Goal: Share content

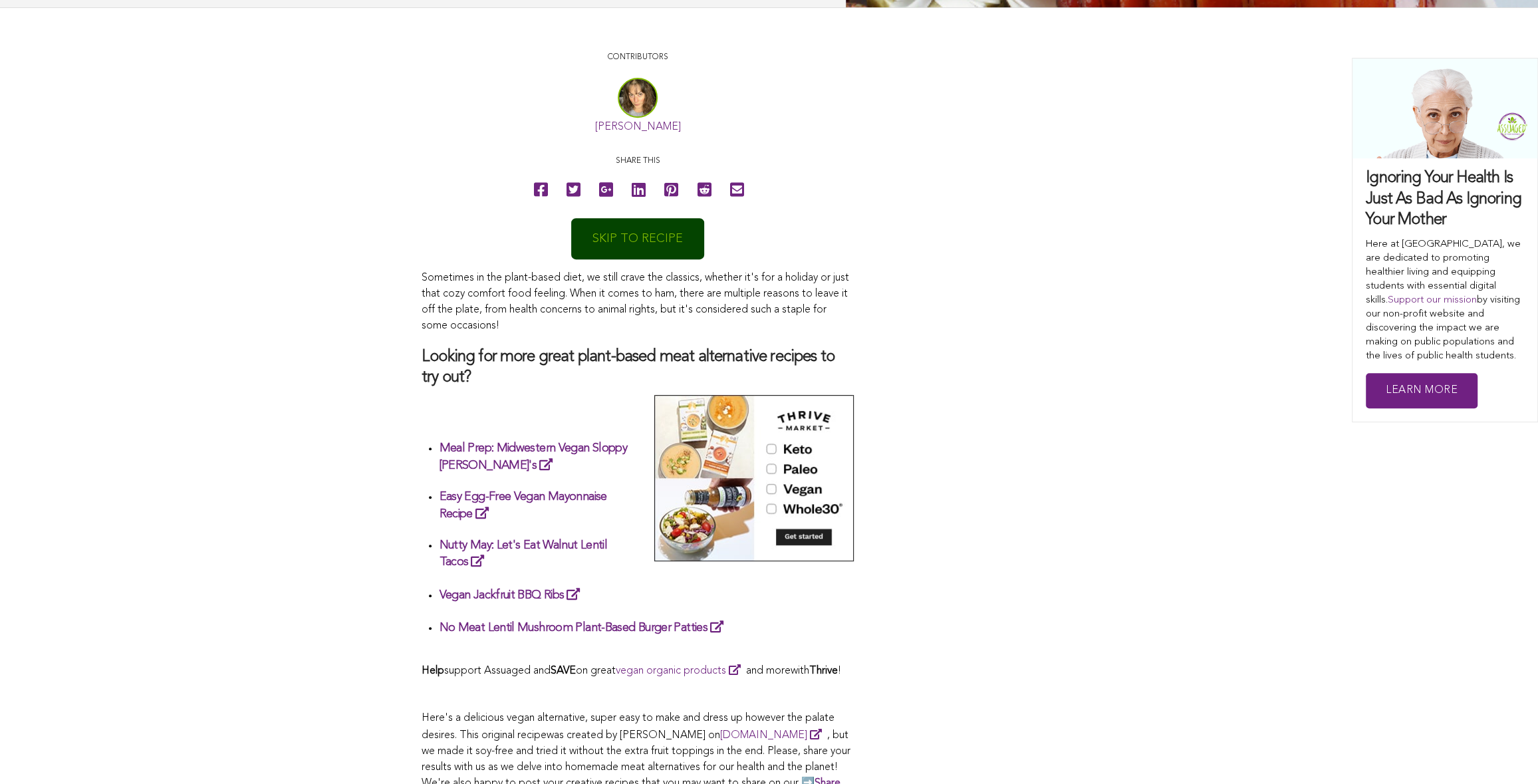
click at [671, 234] on link "SKIP TO RECIPE" at bounding box center [637, 239] width 133 height 41
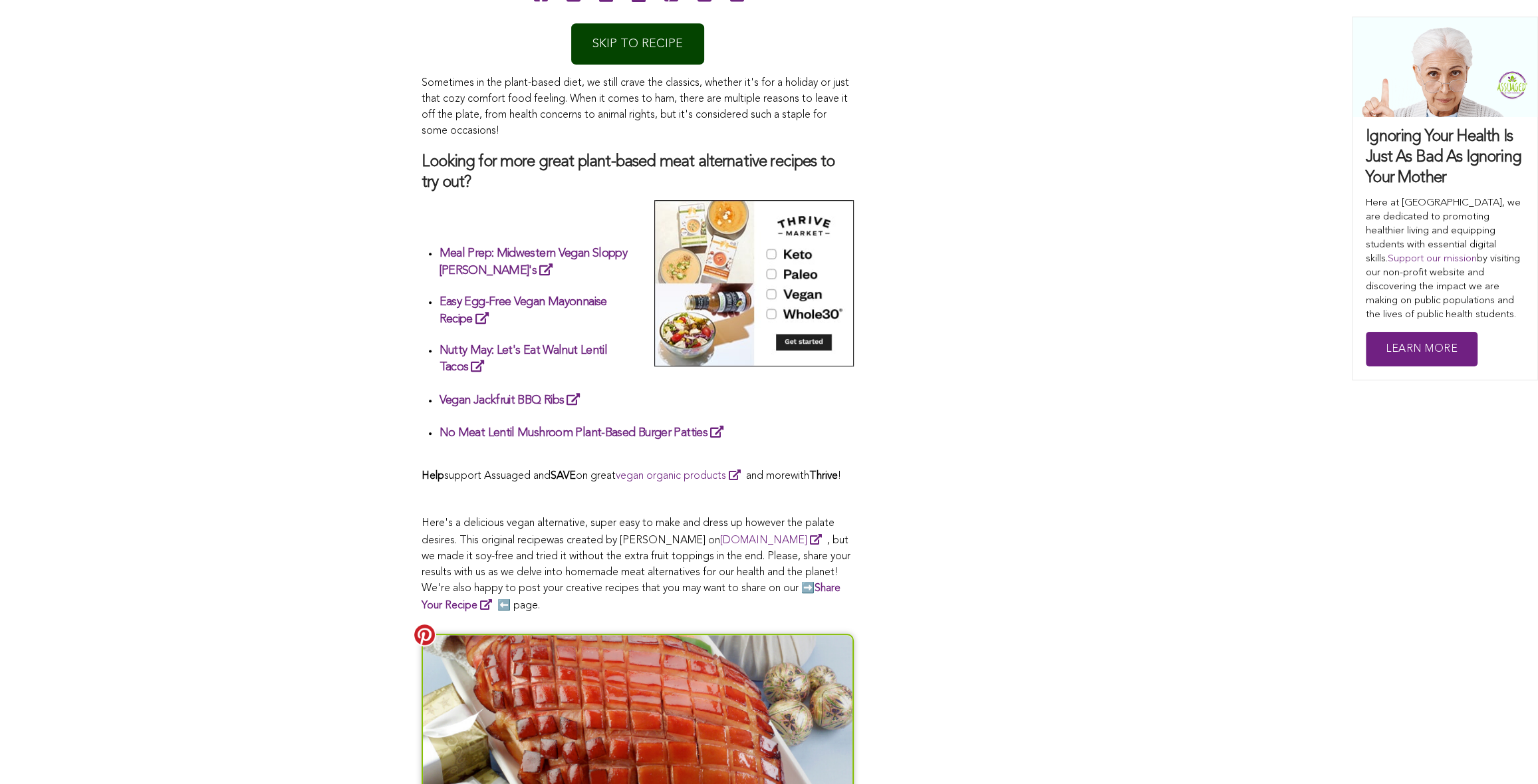
scroll to position [770, 0]
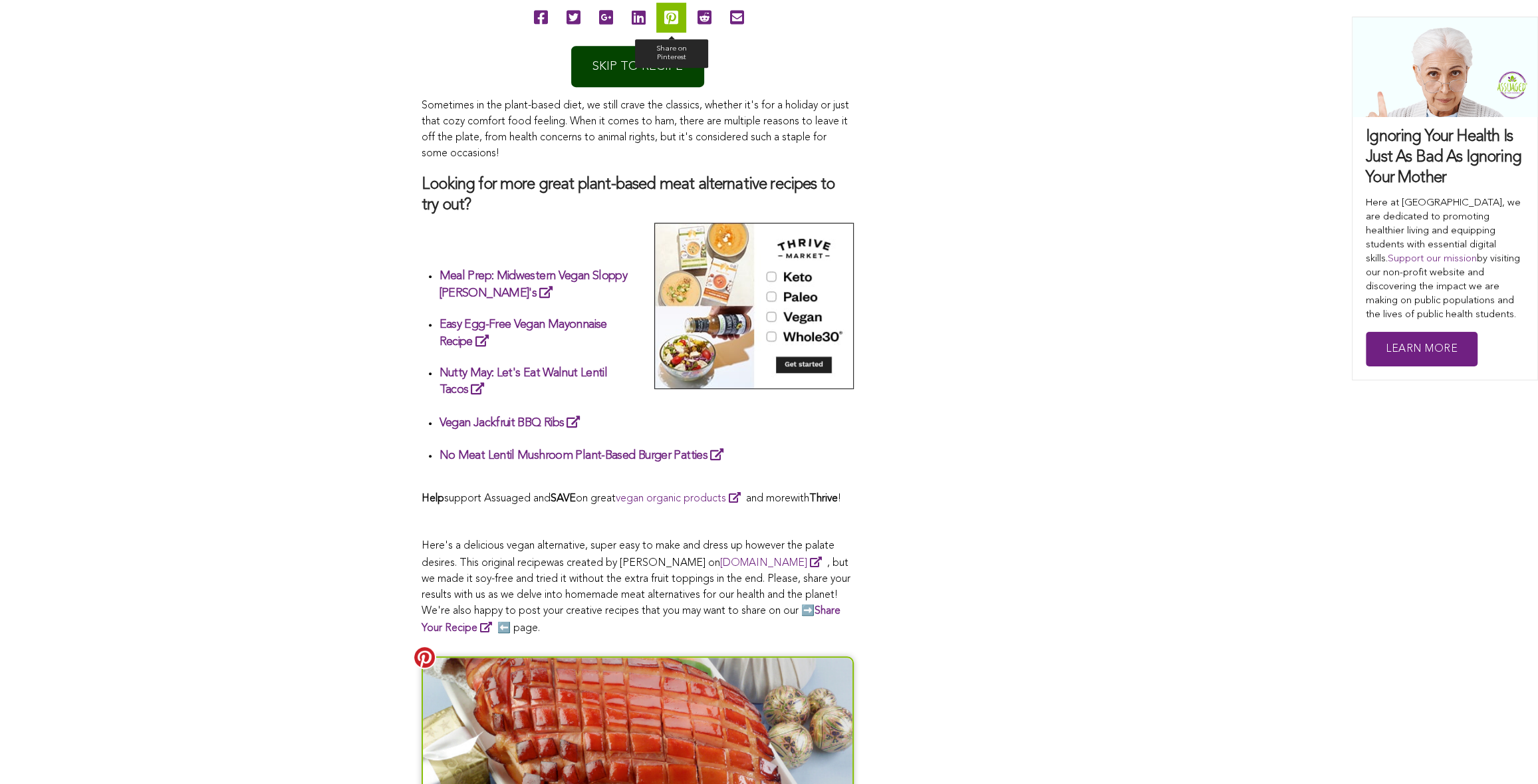
click at [675, 14] on icon at bounding box center [672, 17] width 14 height 30
click at [622, 215] on span "Sometimes in the plant-based diet, we still crave the classics, whether it's fo…" at bounding box center [638, 367] width 432 height 539
click at [644, 61] on link "SKIP TO RECIPE" at bounding box center [637, 66] width 133 height 41
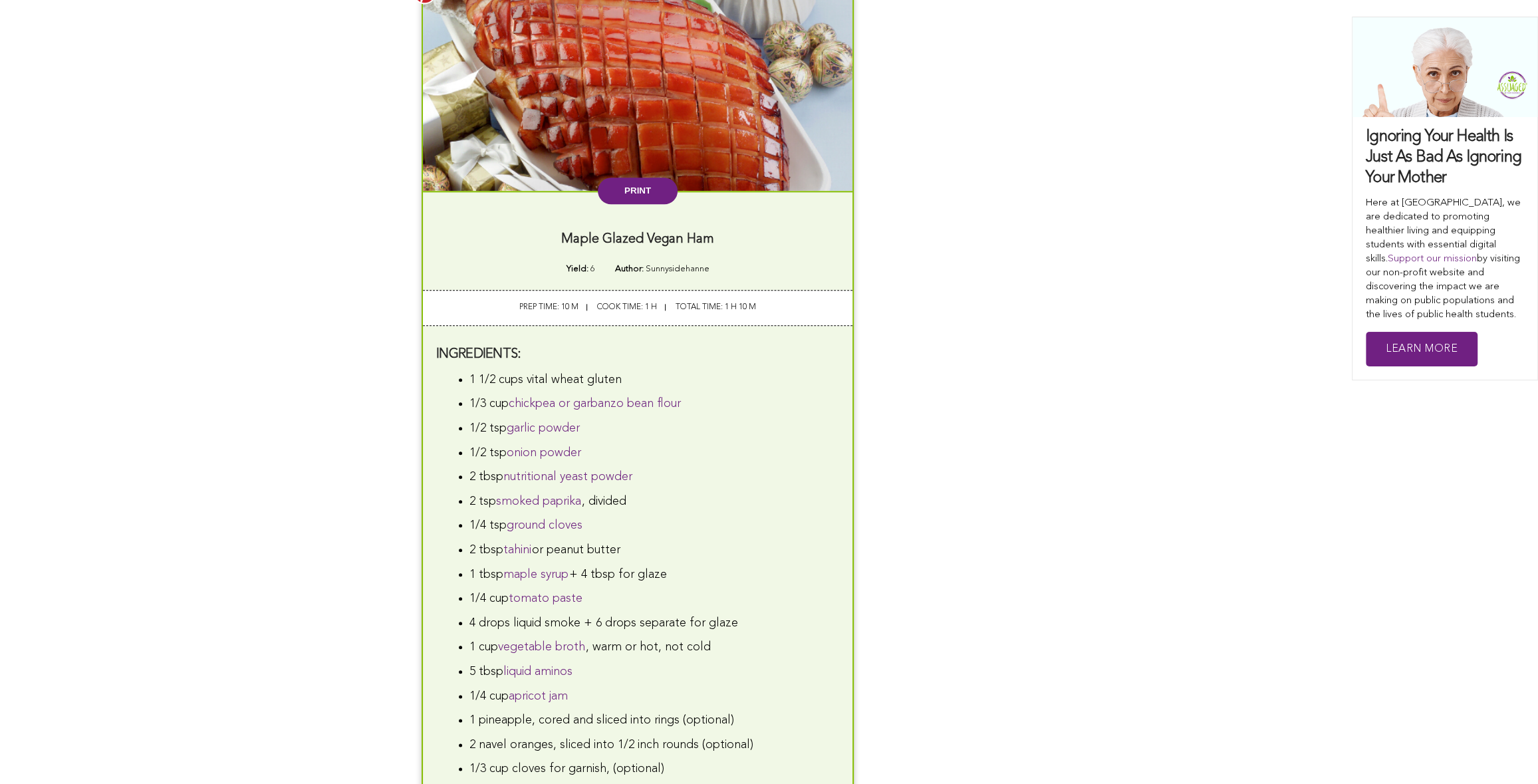
drag, startPoint x: 649, startPoint y: 201, endPoint x: 1272, endPoint y: 667, distance: 778.0
click at [648, 200] on button "Print" at bounding box center [637, 190] width 80 height 27
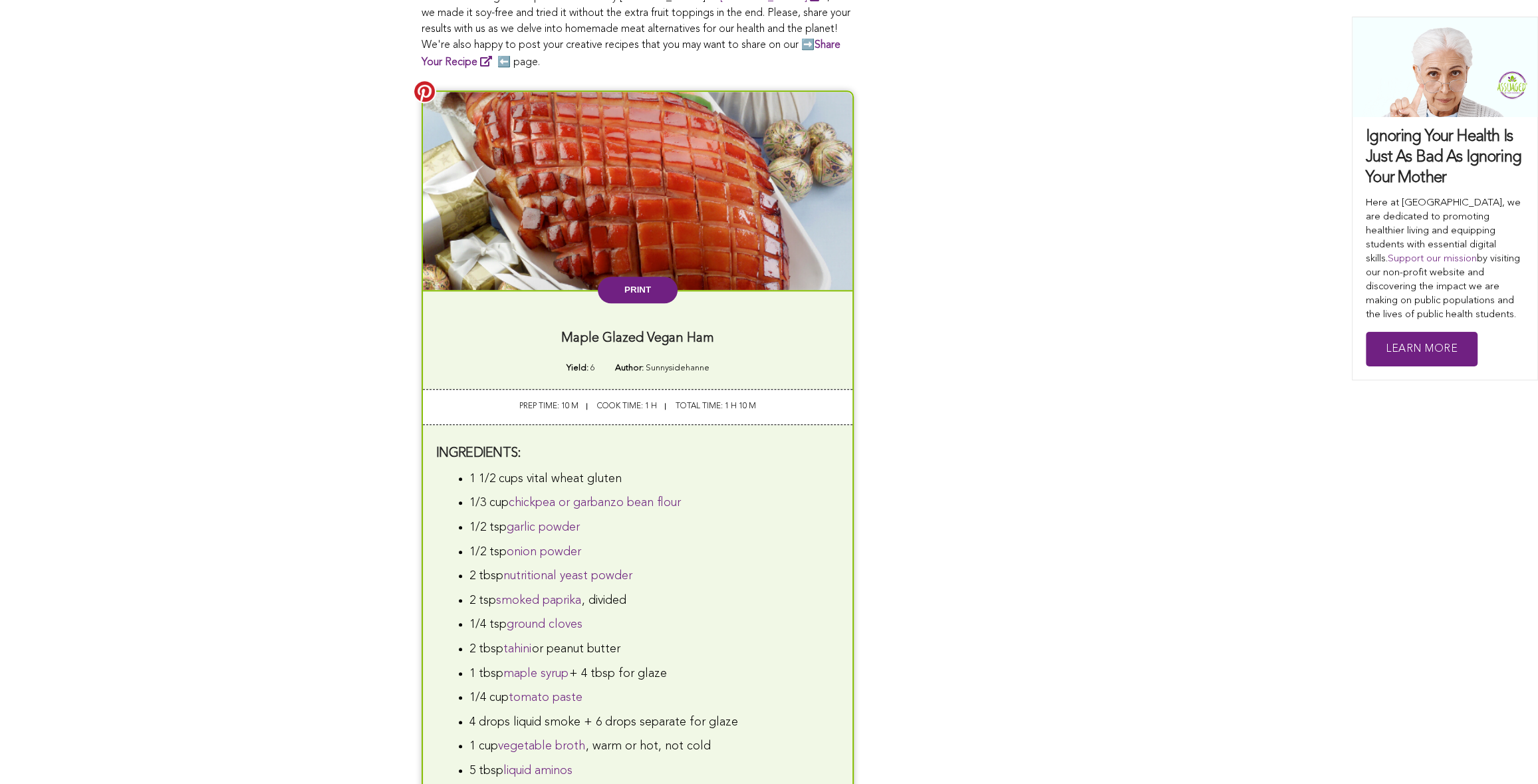
scroll to position [1170, 0]
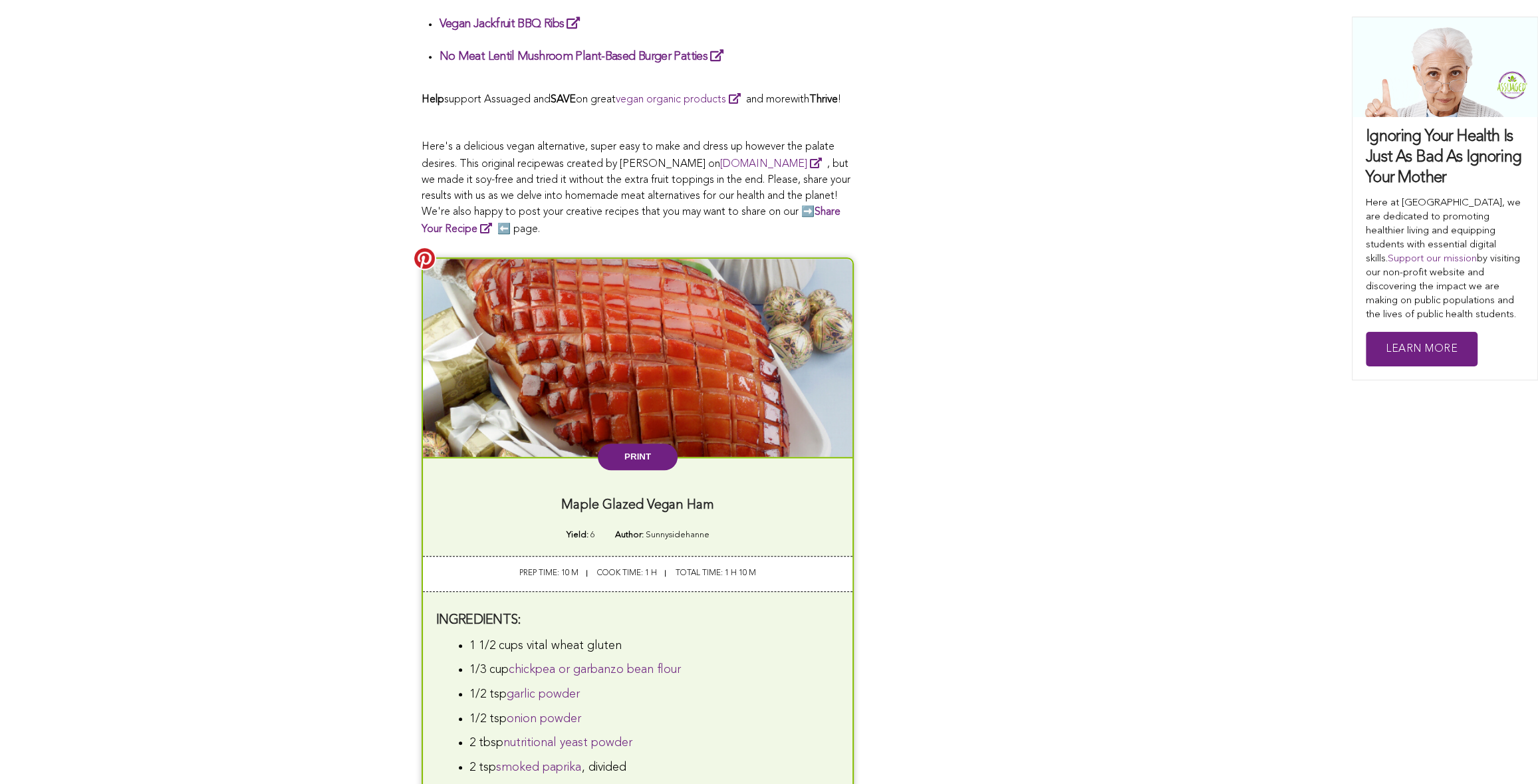
click at [656, 467] on button "Print" at bounding box center [637, 457] width 80 height 27
click at [487, 24] on link "Vegan Jackfruit BBQ Ribs" at bounding box center [512, 24] width 145 height 12
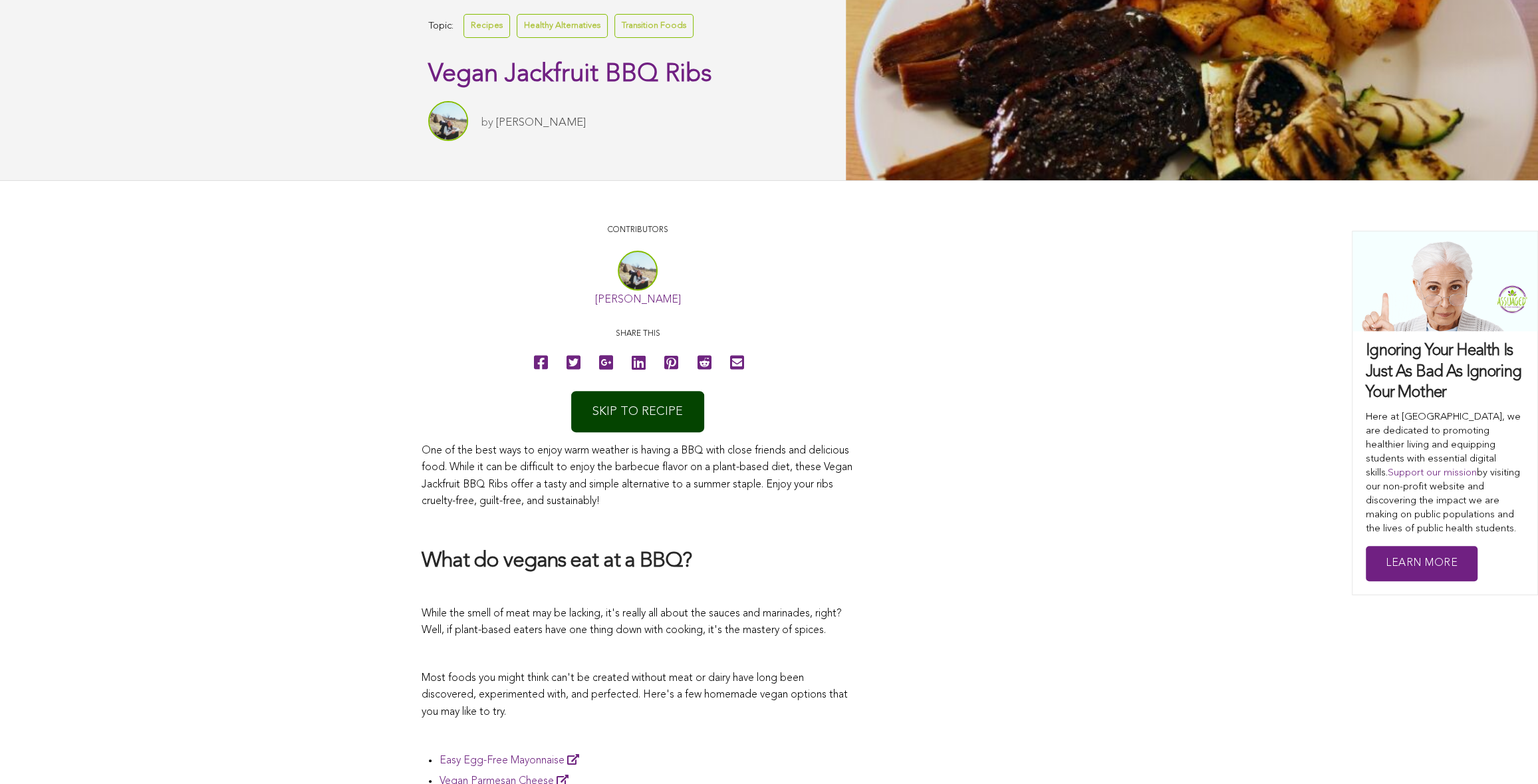
scroll to position [399, 0]
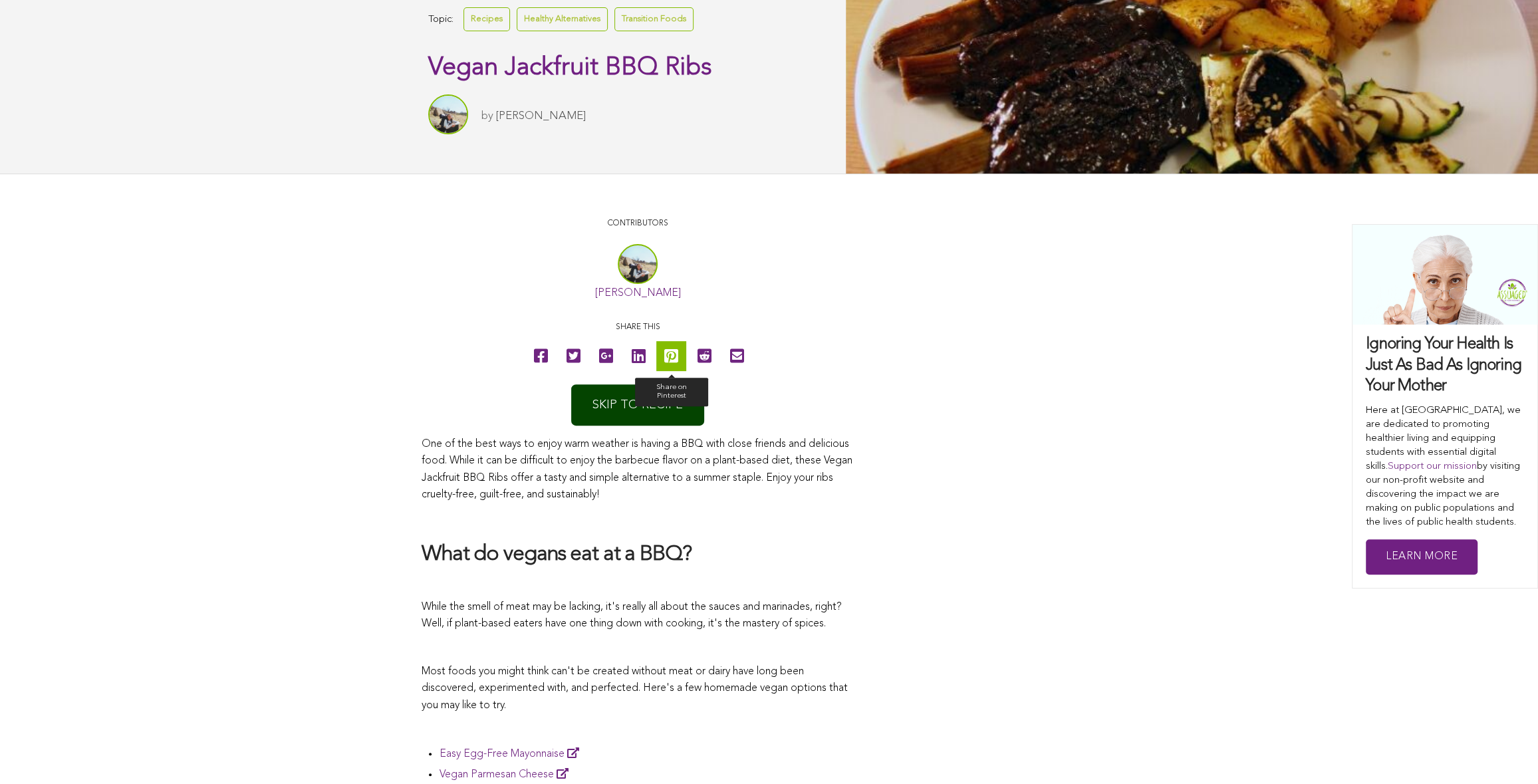
click at [679, 350] on link "Share on Pinterest" at bounding box center [671, 355] width 30 height 30
